Goal: Task Accomplishment & Management: Manage account settings

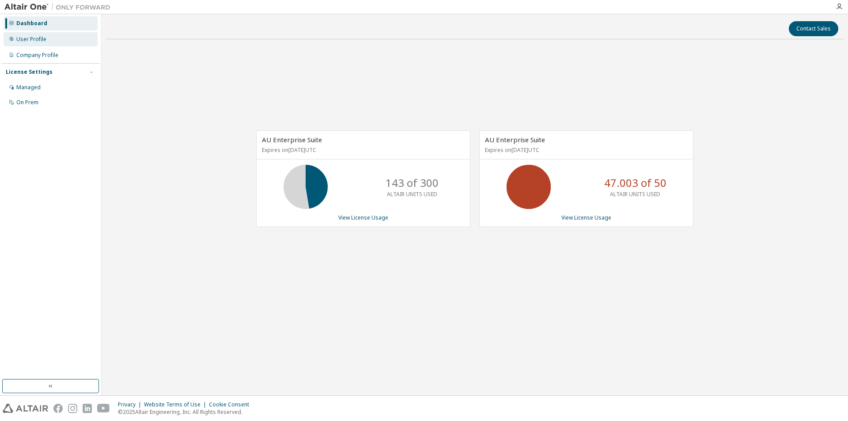
click at [64, 45] on div "User Profile" at bounding box center [51, 39] width 94 height 14
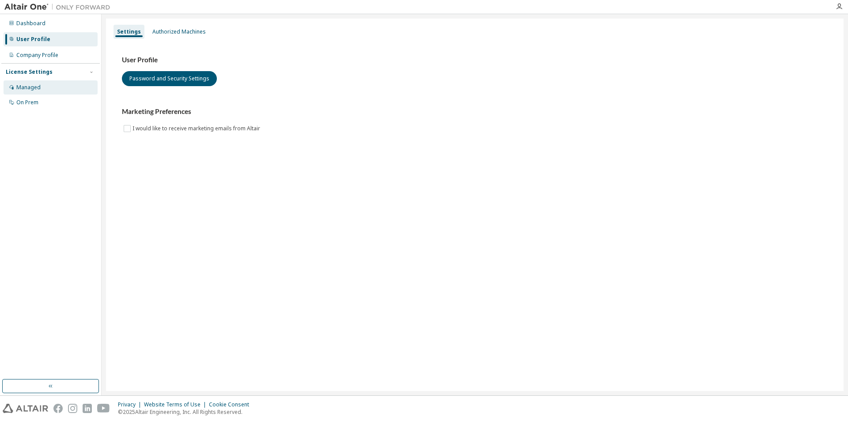
click at [56, 92] on div "Managed" at bounding box center [51, 87] width 94 height 14
